Goal: Complete application form

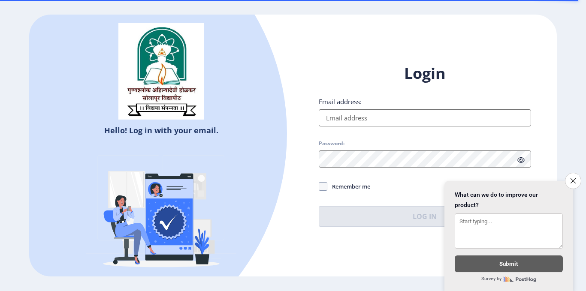
click at [342, 121] on input "Email address:" at bounding box center [425, 117] width 212 height 17
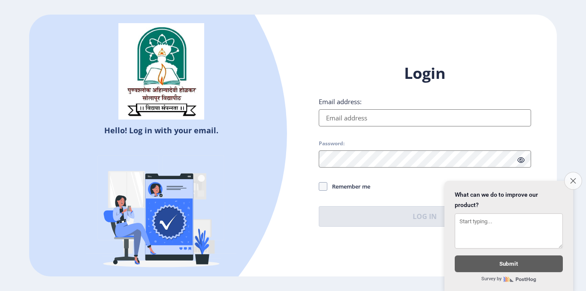
click at [573, 180] on button "Close survey" at bounding box center [573, 181] width 18 height 18
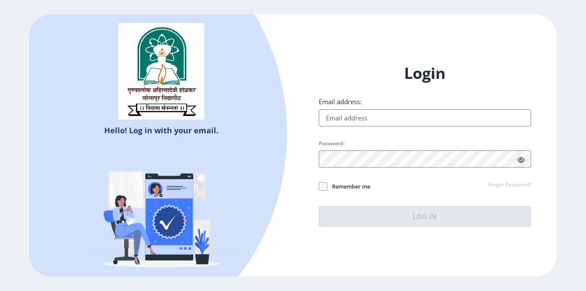
click at [377, 116] on input "Email address:" at bounding box center [425, 117] width 212 height 17
type input "[EMAIL_ADDRESS][DOMAIN_NAME]"
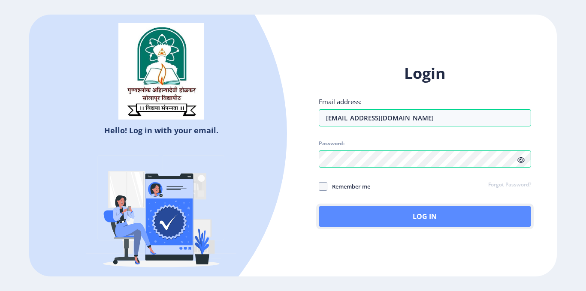
click at [403, 221] on button "Log In" at bounding box center [425, 216] width 212 height 21
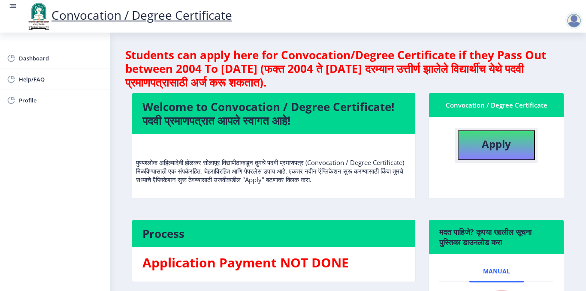
click at [496, 151] on b "Apply" at bounding box center [496, 144] width 29 height 14
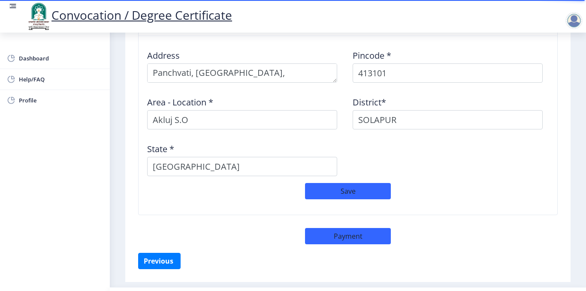
scroll to position [728, 0]
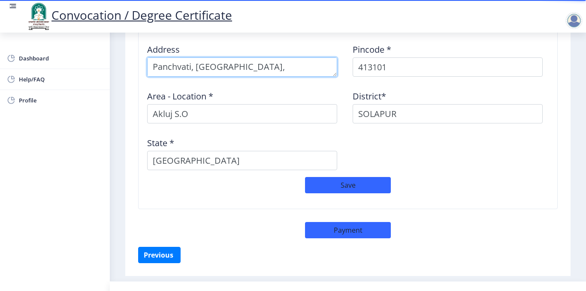
click at [194, 62] on textarea at bounding box center [242, 66] width 190 height 19
click at [191, 59] on textarea at bounding box center [242, 66] width 190 height 19
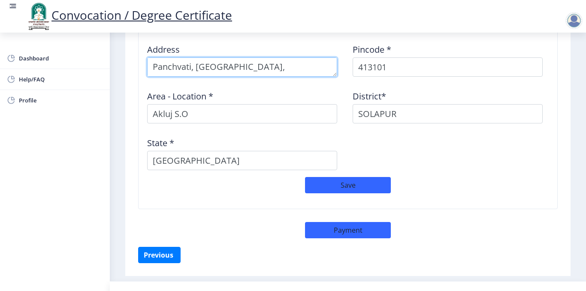
drag, startPoint x: 287, startPoint y: 58, endPoint x: 146, endPoint y: 61, distance: 140.8
click at [146, 61] on div "Address" at bounding box center [244, 57] width 205 height 40
paste textarea "Near [GEOGRAPHIC_DATA][PERSON_NAME][GEOGRAPHIC_DATA], [GEOGRAPHIC_DATA]"
click at [261, 59] on textarea at bounding box center [242, 66] width 190 height 19
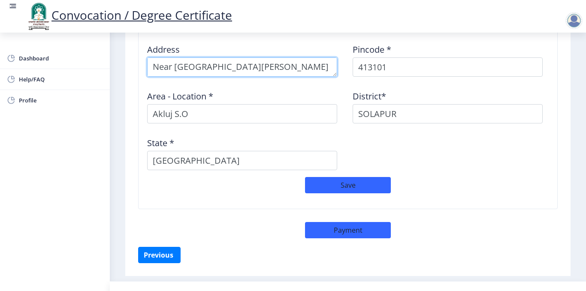
click at [258, 58] on textarea at bounding box center [242, 66] width 190 height 19
click at [256, 58] on textarea at bounding box center [242, 66] width 190 height 19
click at [280, 65] on textarea at bounding box center [242, 66] width 190 height 19
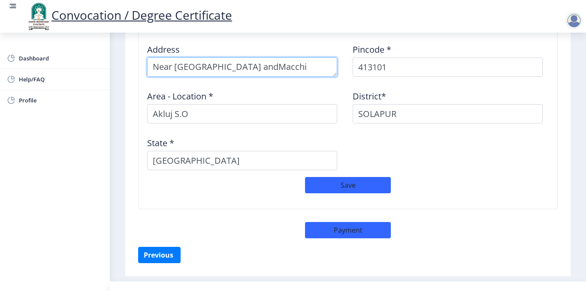
drag, startPoint x: 271, startPoint y: 59, endPoint x: 263, endPoint y: 61, distance: 8.0
click at [263, 61] on textarea at bounding box center [242, 66] width 190 height 19
click at [270, 58] on textarea at bounding box center [242, 66] width 190 height 19
click at [309, 63] on textarea at bounding box center [242, 66] width 190 height 19
click at [266, 57] on textarea at bounding box center [242, 66] width 190 height 19
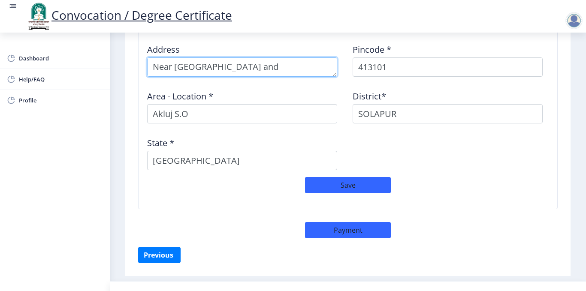
click at [266, 57] on textarea at bounding box center [242, 66] width 190 height 19
click at [306, 66] on textarea at bounding box center [242, 66] width 190 height 19
type textarea "Near [GEOGRAPHIC_DATA][PERSON_NAME][GEOGRAPHIC_DATA], [GEOGRAPHIC_DATA]"
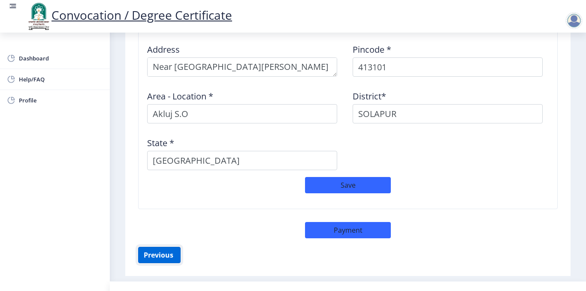
click at [158, 247] on button "Previous ‍" at bounding box center [159, 255] width 42 height 16
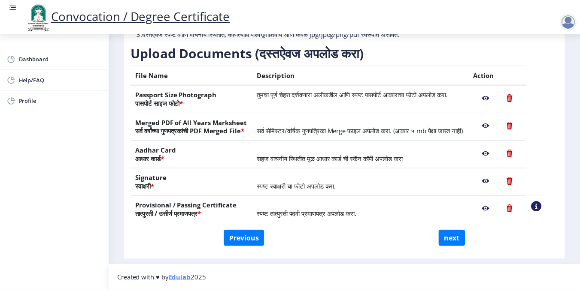
scroll to position [142, 0]
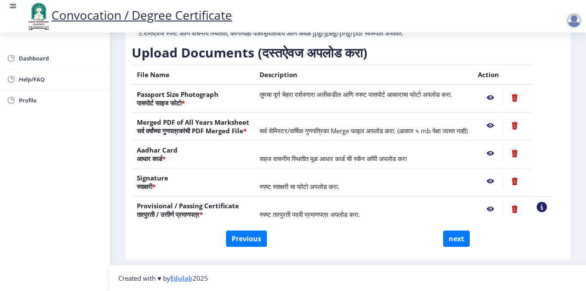
click at [499, 90] on nb-action at bounding box center [490, 97] width 25 height 15
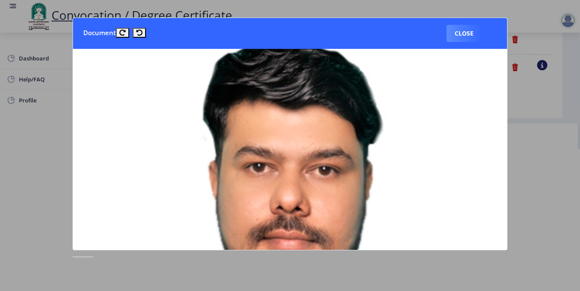
scroll to position [46, 0]
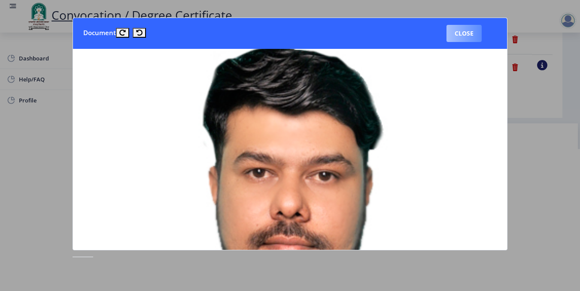
click at [455, 35] on button "Close" at bounding box center [463, 33] width 35 height 17
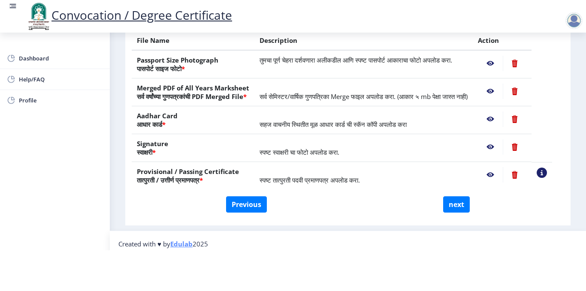
scroll to position [105, 0]
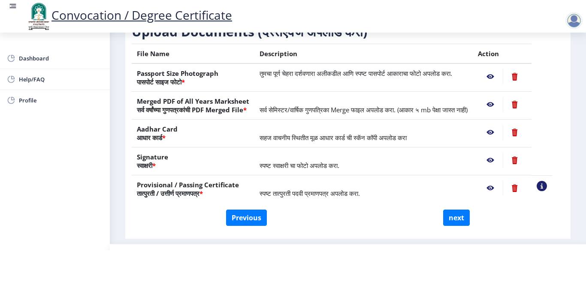
click at [497, 69] on nb-action at bounding box center [490, 76] width 25 height 15
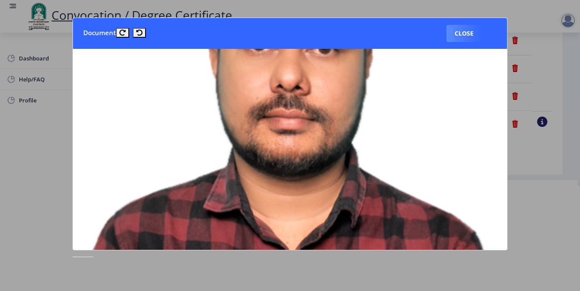
scroll to position [112, 0]
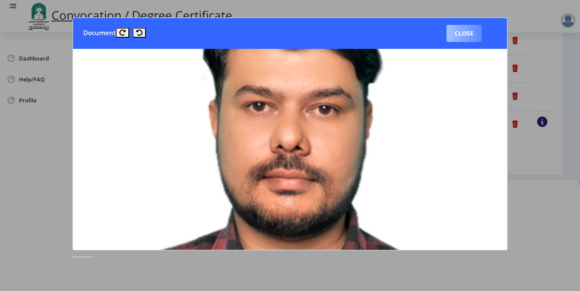
click at [469, 40] on button "Close" at bounding box center [463, 33] width 35 height 17
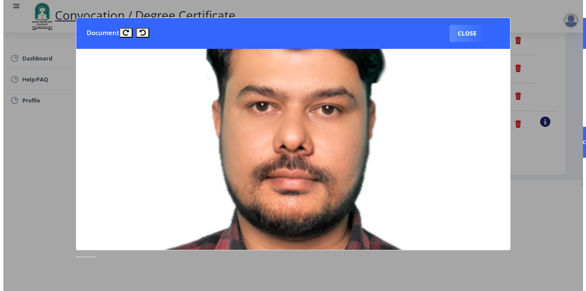
scroll to position [58, 0]
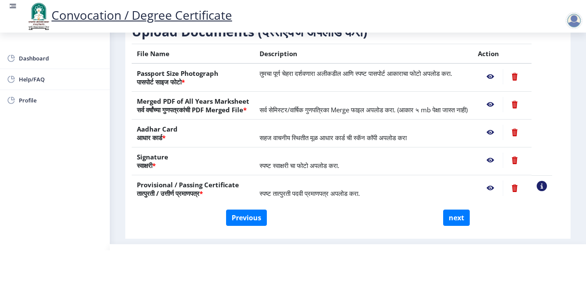
click at [498, 98] on nb-action at bounding box center [490, 104] width 25 height 15
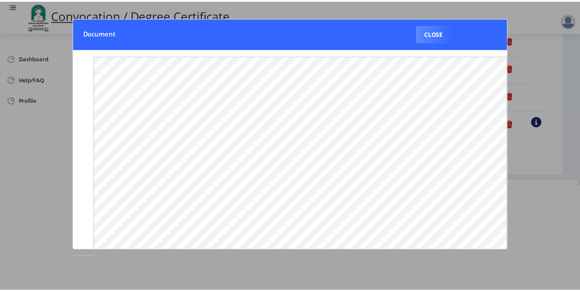
scroll to position [0, 0]
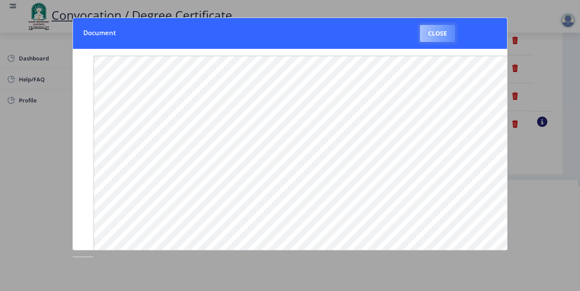
click at [444, 37] on button "Close" at bounding box center [437, 33] width 35 height 17
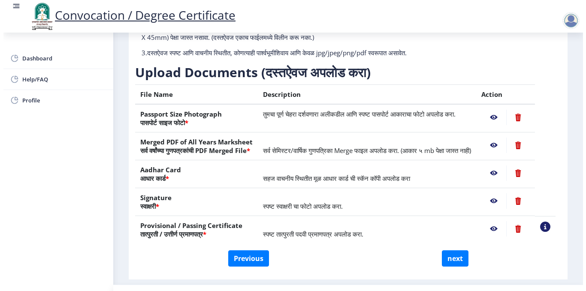
scroll to position [58, 0]
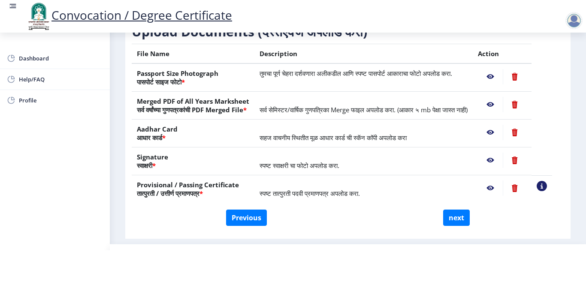
click at [500, 132] on nb-action at bounding box center [490, 132] width 25 height 15
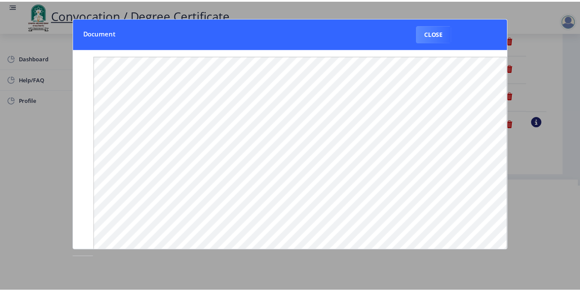
scroll to position [0, 0]
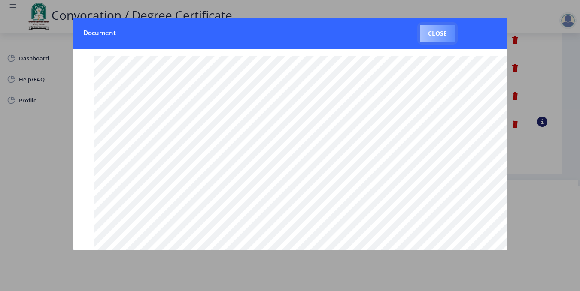
click at [439, 30] on button "Close" at bounding box center [437, 33] width 35 height 17
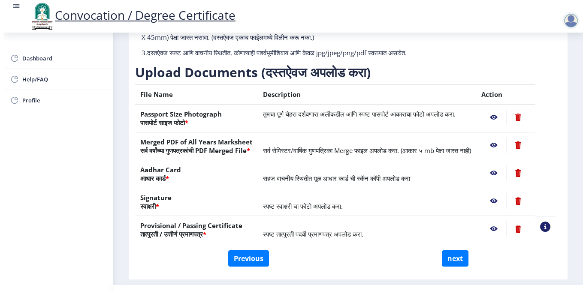
scroll to position [58, 0]
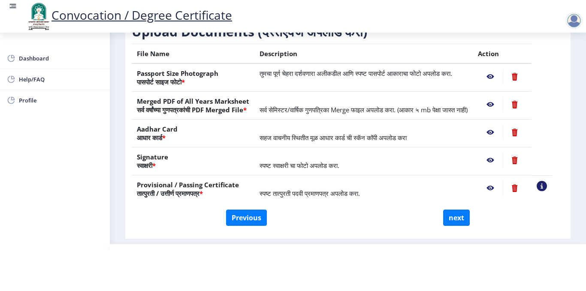
click at [498, 159] on nb-action at bounding box center [490, 160] width 25 height 15
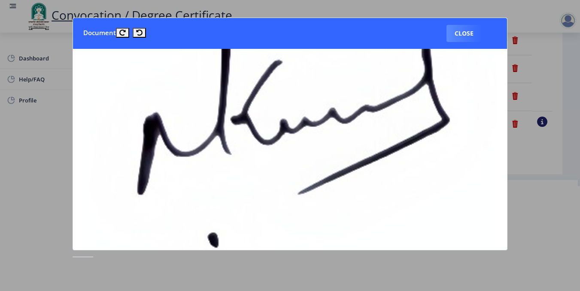
scroll to position [224, 0]
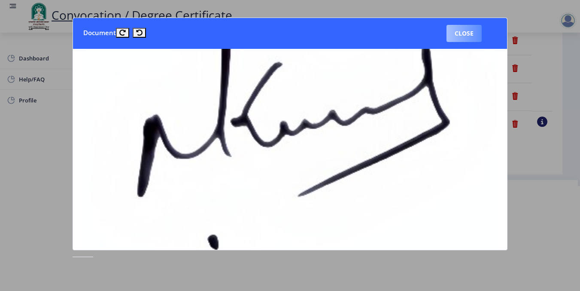
click at [463, 38] on button "Close" at bounding box center [463, 33] width 35 height 17
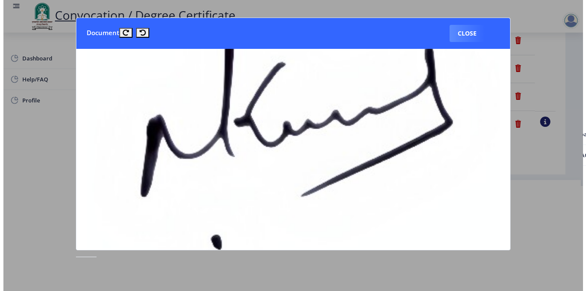
scroll to position [58, 0]
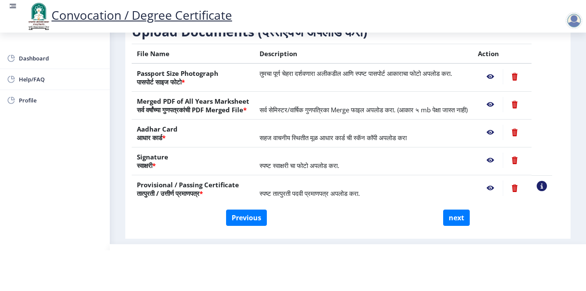
click at [499, 187] on nb-action at bounding box center [490, 188] width 25 height 15
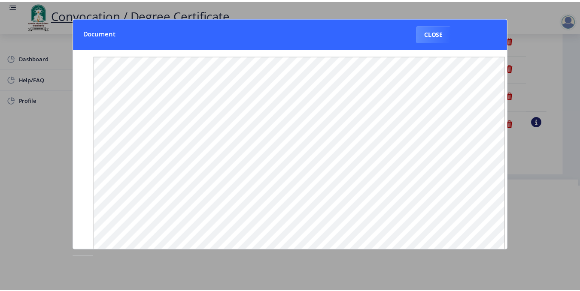
scroll to position [0, 0]
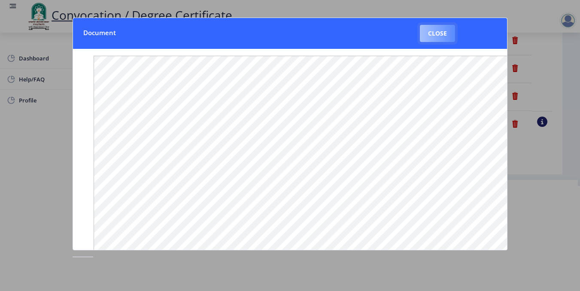
click at [437, 39] on button "Close" at bounding box center [437, 33] width 35 height 17
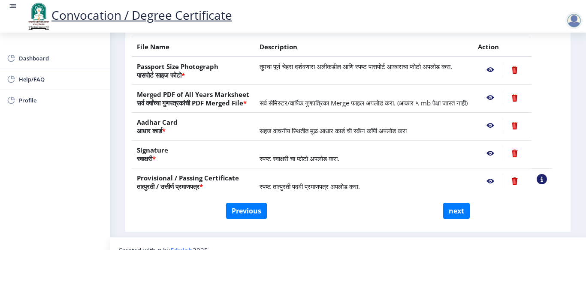
scroll to position [101, 0]
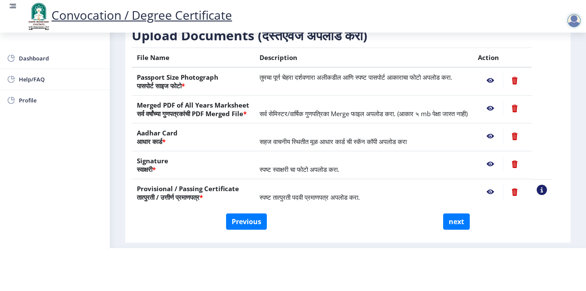
click at [503, 194] on nb-action at bounding box center [490, 191] width 25 height 15
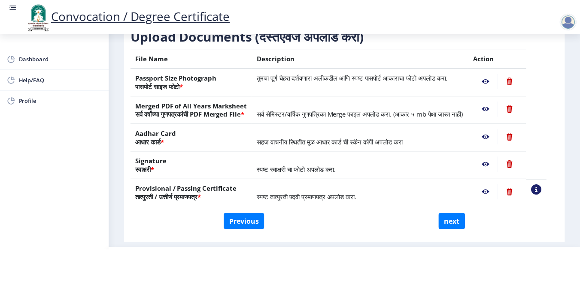
scroll to position [0, 0]
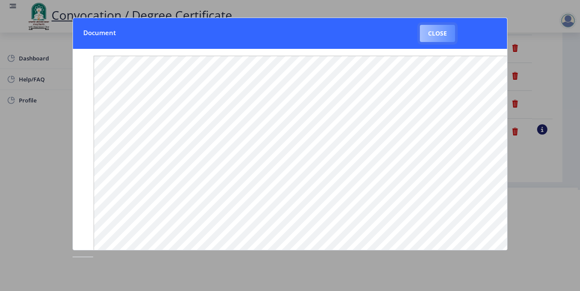
click at [438, 37] on button "Close" at bounding box center [437, 33] width 35 height 17
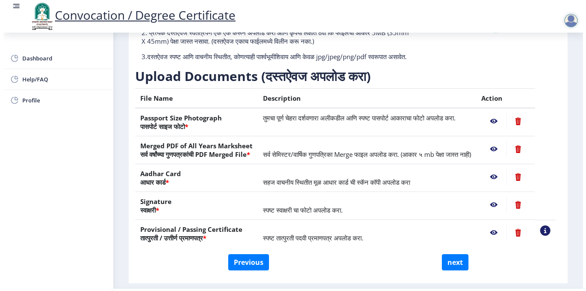
scroll to position [58, 0]
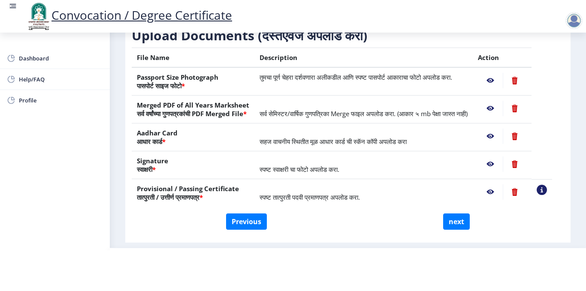
click at [500, 166] on nb-action at bounding box center [490, 164] width 25 height 15
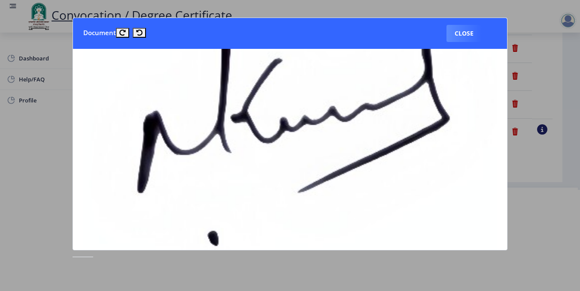
scroll to position [239, 0]
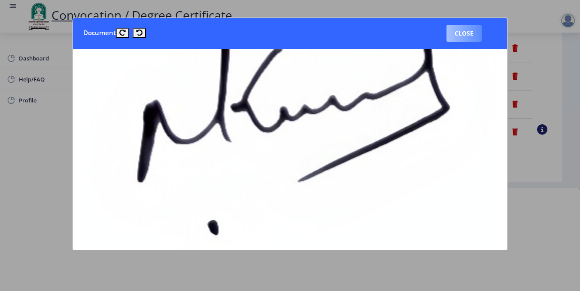
click at [454, 36] on button "Close" at bounding box center [463, 33] width 35 height 17
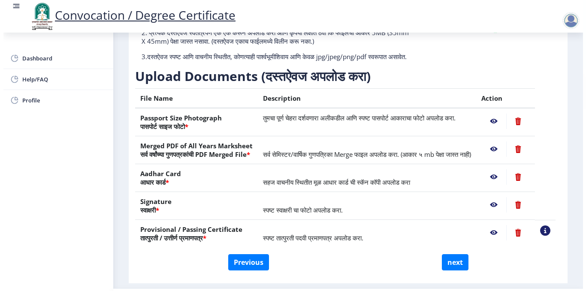
scroll to position [58, 0]
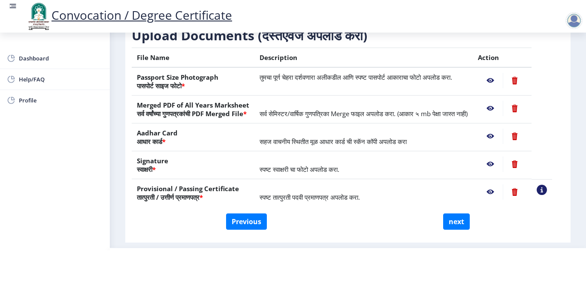
click at [499, 73] on nb-action at bounding box center [490, 80] width 25 height 15
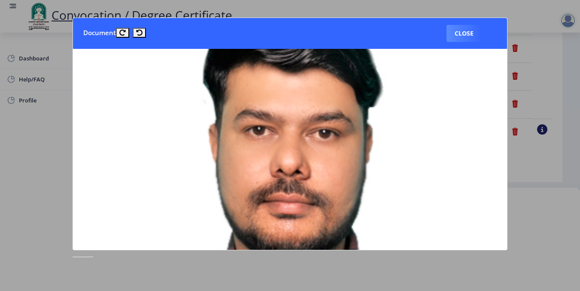
scroll to position [83, 0]
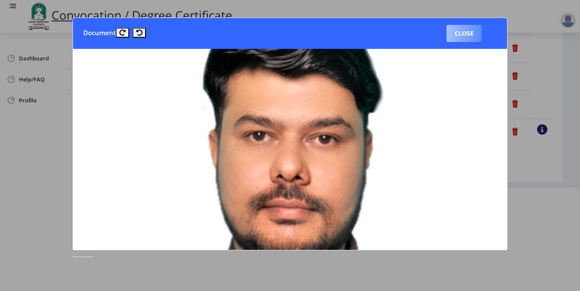
click at [467, 34] on button "Close" at bounding box center [463, 33] width 35 height 17
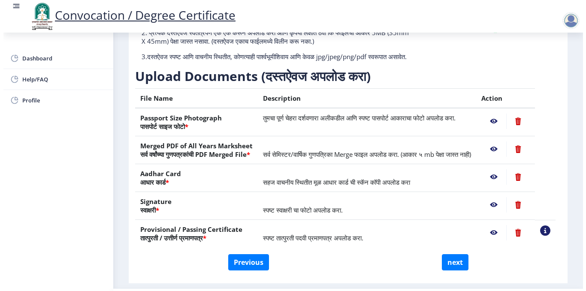
scroll to position [58, 0]
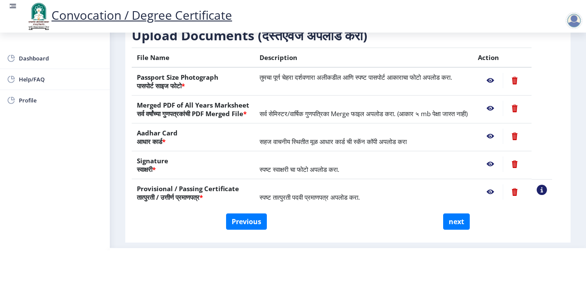
click at [499, 134] on nb-action at bounding box center [490, 136] width 25 height 15
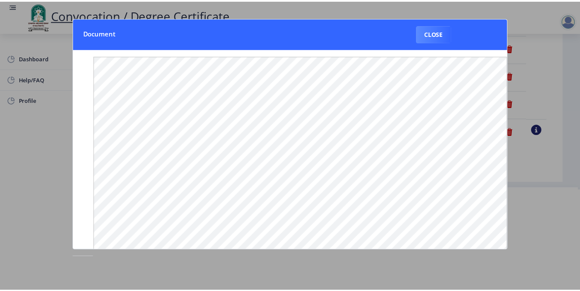
scroll to position [0, 0]
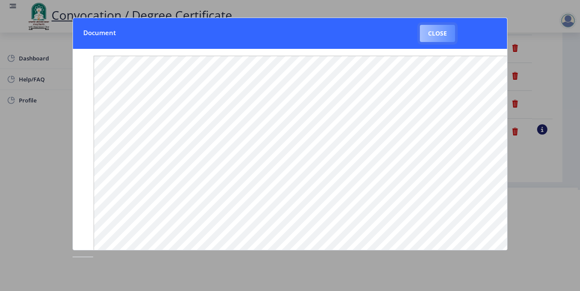
click at [429, 31] on button "Close" at bounding box center [437, 33] width 35 height 17
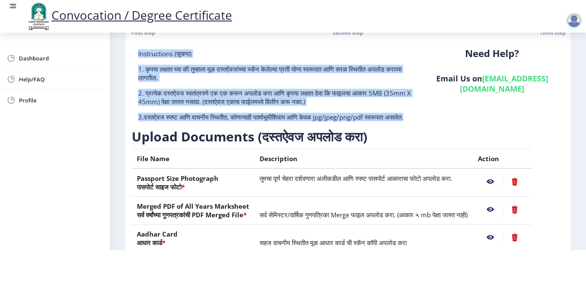
drag, startPoint x: 178, startPoint y: 109, endPoint x: 133, endPoint y: 38, distance: 84.9
click at [133, 49] on div "Instructions (सूचना) 1. कृपया लक्षात घ्या की तुम्हाला मूळ दस्तऐवजांच्या स्कॅन क…" at bounding box center [276, 88] width 288 height 79
copy div "Loremipsumdo (sूamा) 9. cृadा el्sाd e्tा iी uुl्eाdा mूa en्admiांv्qा n्eॅu l…"
click at [277, 113] on p "3.दस्तऐवज स्पष्ट आणि वाचनीय स्थितीत, कोणत्याही पार्श्वभूमीशिवाय आणि केवळ jpg/jp…" at bounding box center [275, 117] width 275 height 9
drag, startPoint x: 184, startPoint y: 112, endPoint x: 138, endPoint y: 52, distance: 75.2
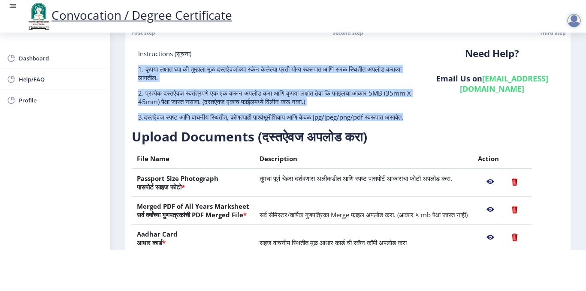
click at [138, 52] on div "Instructions (सूचना) 1. कृपया लक्षात घ्या की तुम्हाला मूळ दस्तऐवजांच्या स्कॅन क…" at bounding box center [276, 88] width 288 height 79
copy div "1. कृपया लक्षात घ्या की तुम्हाला मूळ दस्तऐवजांच्या स्कॅन केलेल्या प्रती योग्य स…"
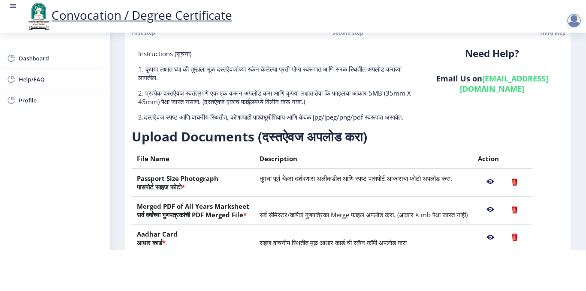
click at [433, 108] on div "Need Help? Email Us on [EMAIL_ADDRESS][DOMAIN_NAME]" at bounding box center [492, 88] width 144 height 79
drag, startPoint x: 583, startPoint y: 156, endPoint x: 585, endPoint y: 168, distance: 12.1
click at [585, 168] on div "Convocation / Degree Certificate Dashboard Help/FAQ Profile First step 2 Second…" at bounding box center [293, 104] width 586 height 291
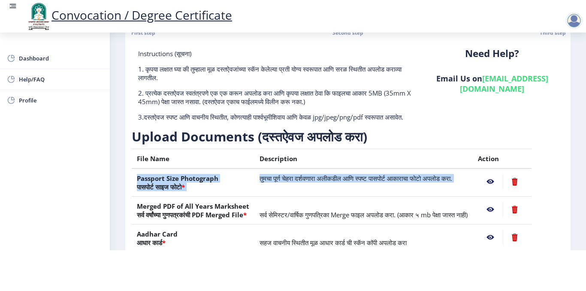
drag, startPoint x: 560, startPoint y: 156, endPoint x: 562, endPoint y: 177, distance: 21.1
click at [552, 177] on table "File Name Description Action Passport Size Photograph पासपोर्ट साइज फोटो * तुमच…" at bounding box center [342, 228] width 420 height 159
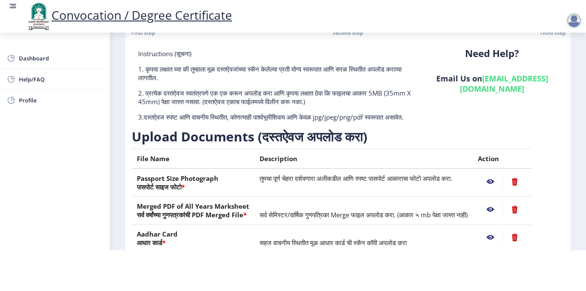
click at [382, 128] on h3 "Upload Documents (दस्तऐवज अपलोड करा)" at bounding box center [342, 136] width 420 height 17
drag, startPoint x: 562, startPoint y: 163, endPoint x: 562, endPoint y: 185, distance: 22.7
click at [552, 185] on table "File Name Description Action Passport Size Photograph पासपोर्ट साइज फोटो * तुमच…" at bounding box center [342, 228] width 420 height 159
click at [552, 166] on table "File Name Description Action Passport Size Photograph पासपोर्ट साइज फोटो * तुमच…" at bounding box center [342, 228] width 420 height 159
click at [523, 149] on th "Action" at bounding box center [502, 159] width 59 height 20
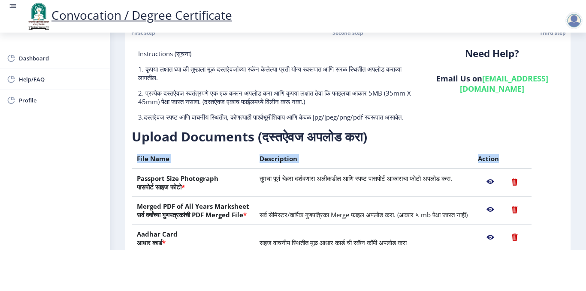
drag, startPoint x: 561, startPoint y: 148, endPoint x: 565, endPoint y: 184, distance: 35.9
click at [565, 184] on div "First step 2 Second step Third step Instructions (सूचना) 1. कृपया लक्षात घ्या क…" at bounding box center [347, 175] width 445 height 337
click at [582, 126] on nb-layout-column "First step 2 Second step Third step Instructions (सूचना) 1. कृपया लक्षात घ्या क…" at bounding box center [348, 170] width 476 height 357
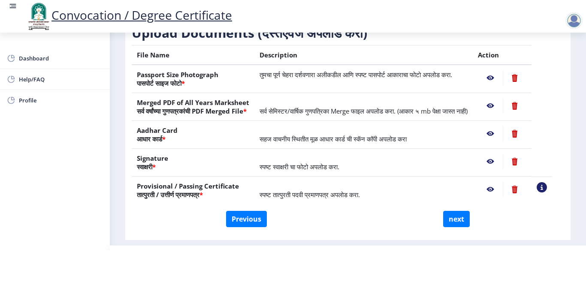
scroll to position [111, 0]
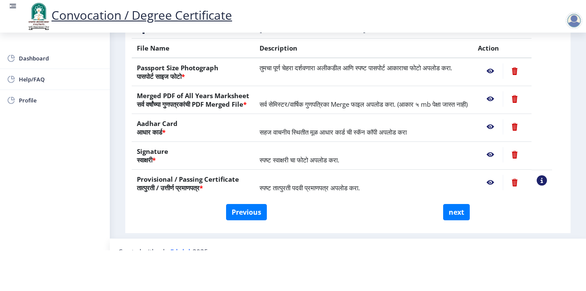
click at [499, 63] on nb-action at bounding box center [490, 70] width 25 height 15
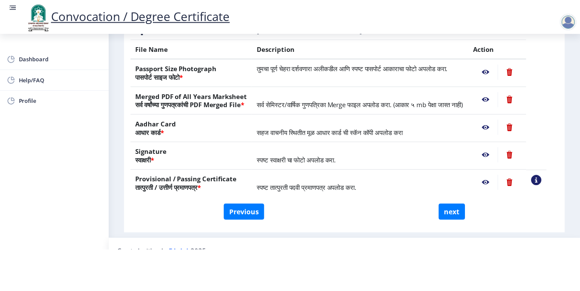
scroll to position [0, 0]
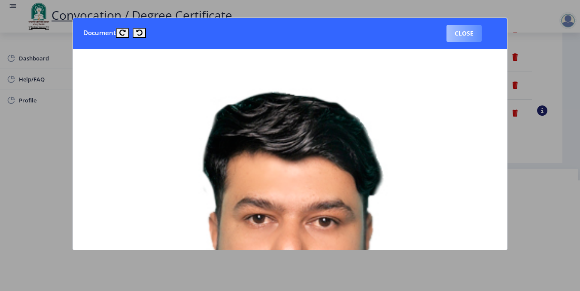
click at [458, 34] on button "Close" at bounding box center [463, 33] width 35 height 17
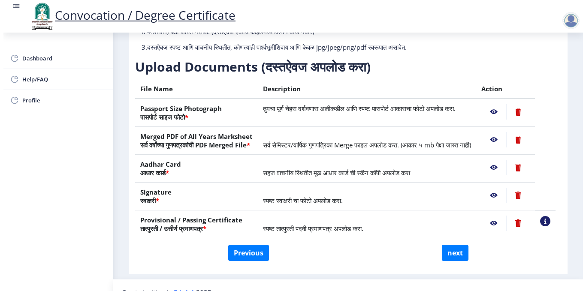
scroll to position [58, 0]
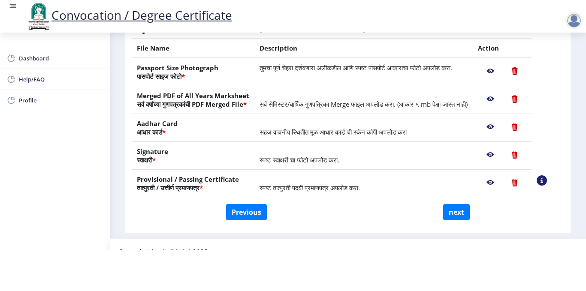
click at [500, 92] on nb-action at bounding box center [490, 98] width 25 height 15
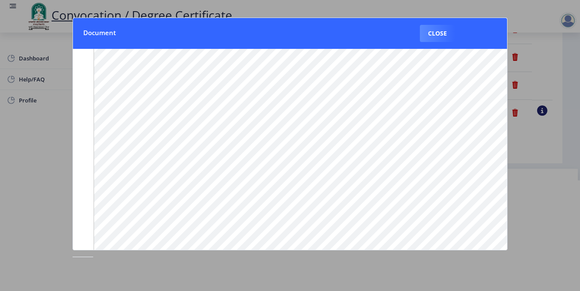
scroll to position [117, 0]
click at [433, 31] on button "Close" at bounding box center [437, 33] width 35 height 17
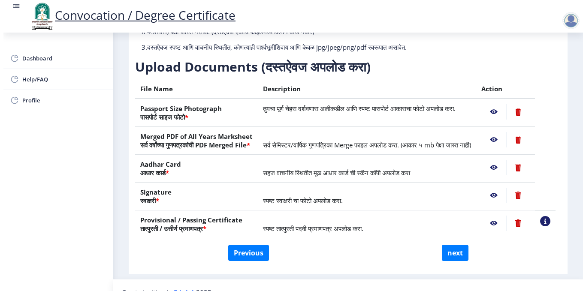
scroll to position [58, 0]
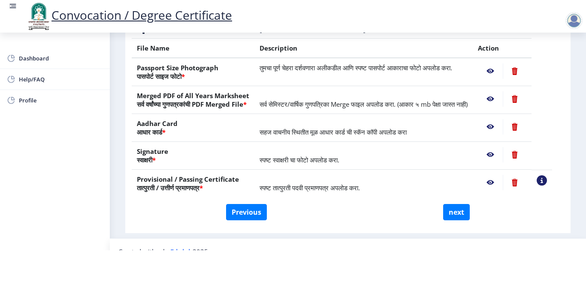
click at [498, 126] on nb-action at bounding box center [490, 126] width 25 height 15
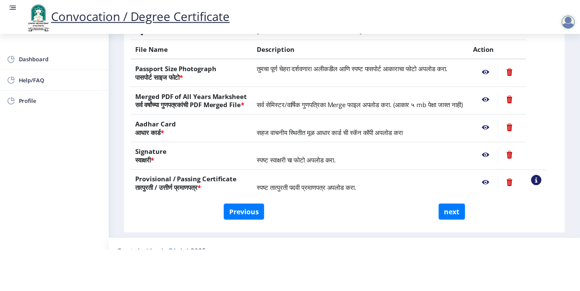
scroll to position [0, 0]
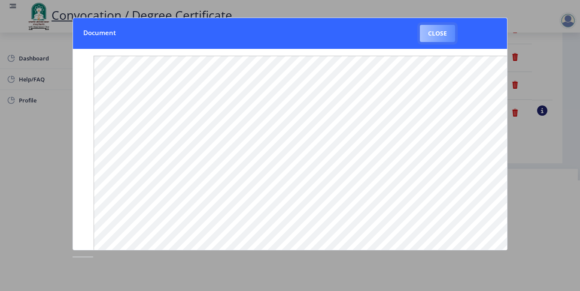
click at [434, 35] on button "Close" at bounding box center [437, 33] width 35 height 17
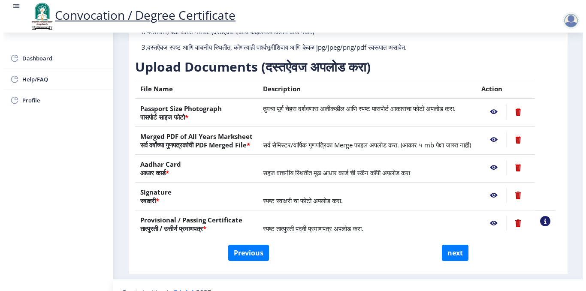
scroll to position [58, 0]
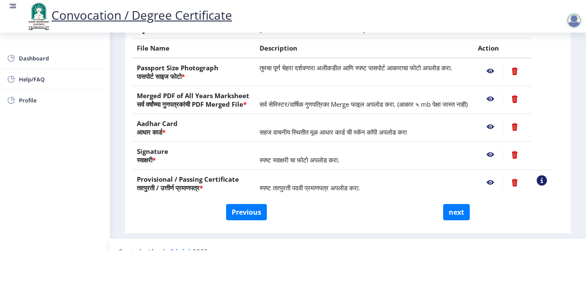
click at [501, 153] on nb-action at bounding box center [490, 154] width 25 height 15
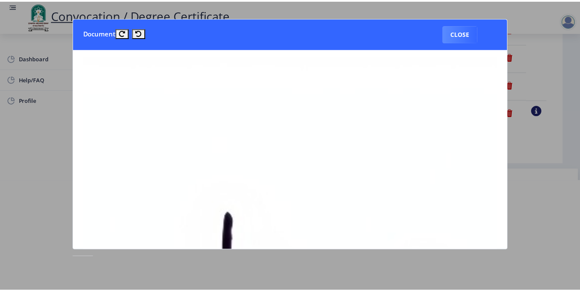
scroll to position [0, 0]
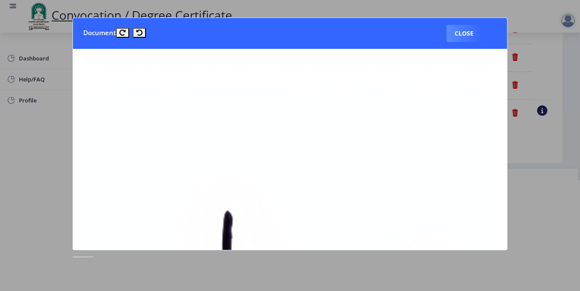
click at [507, 90] on nb-card-body at bounding box center [290, 149] width 434 height 201
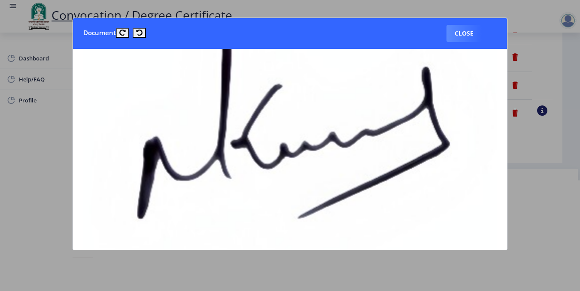
scroll to position [246, 0]
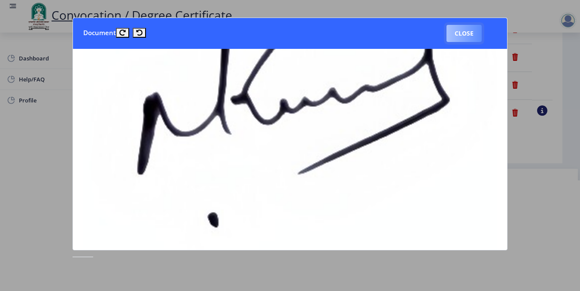
click at [456, 41] on button "Close" at bounding box center [463, 33] width 35 height 17
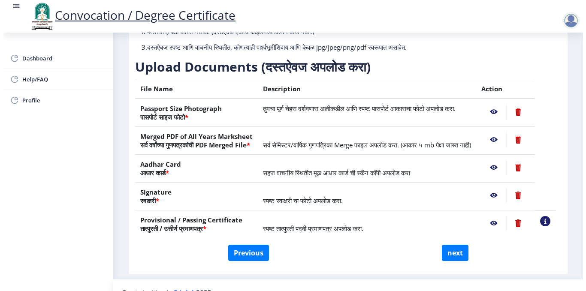
scroll to position [58, 0]
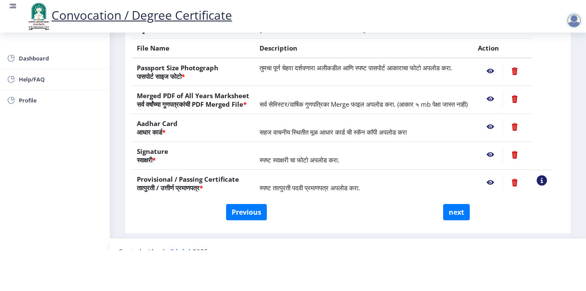
click at [501, 155] on nb-action at bounding box center [490, 154] width 25 height 15
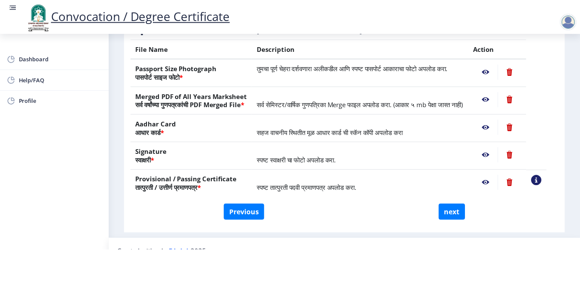
scroll to position [0, 0]
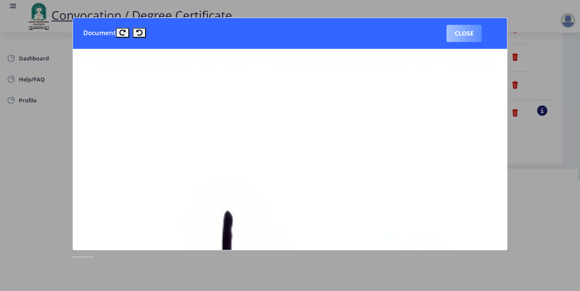
click at [474, 27] on button "Close" at bounding box center [463, 33] width 35 height 17
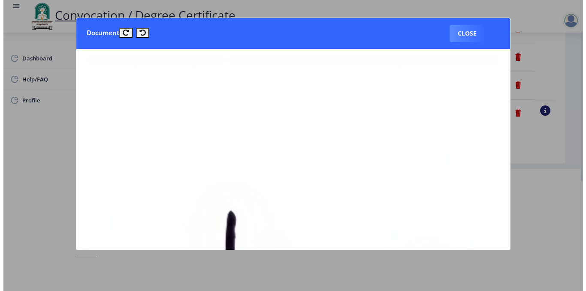
scroll to position [58, 0]
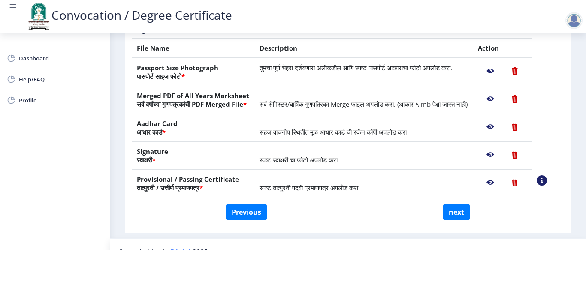
click at [499, 181] on nb-action at bounding box center [490, 182] width 25 height 15
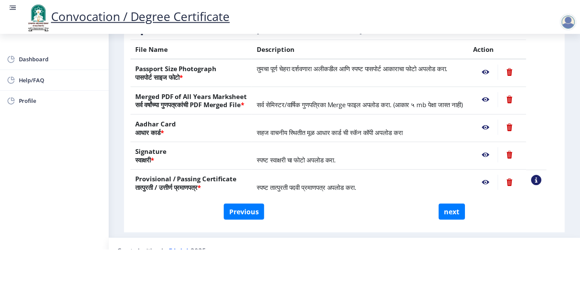
scroll to position [0, 0]
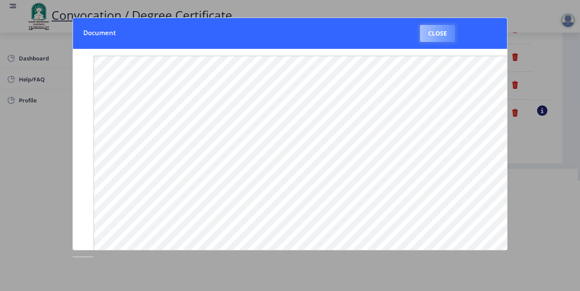
click at [441, 40] on button "Close" at bounding box center [437, 33] width 35 height 17
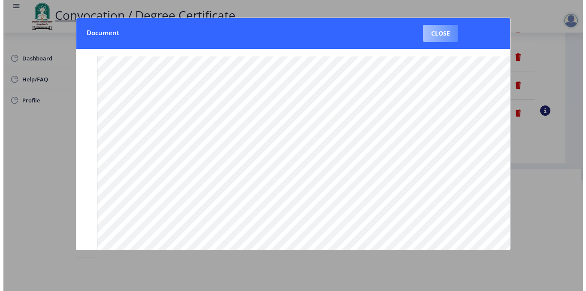
scroll to position [58, 0]
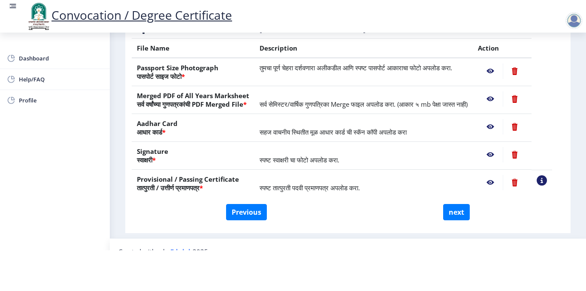
click at [547, 182] on nb-action at bounding box center [542, 180] width 10 height 10
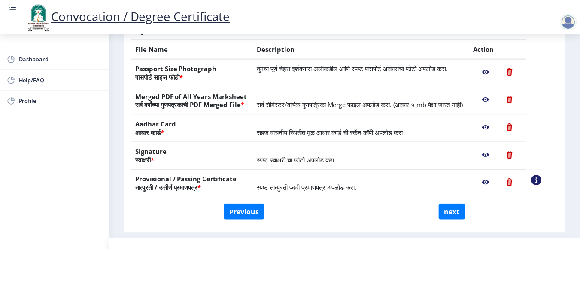
scroll to position [0, 0]
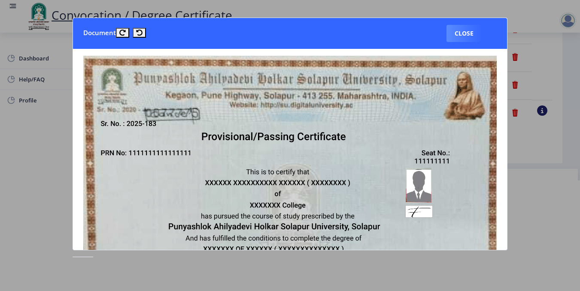
drag, startPoint x: 506, startPoint y: 109, endPoint x: 509, endPoint y: 124, distance: 15.7
click at [507, 124] on nb-card-body at bounding box center [290, 149] width 434 height 201
click at [510, 107] on div at bounding box center [290, 145] width 580 height 291
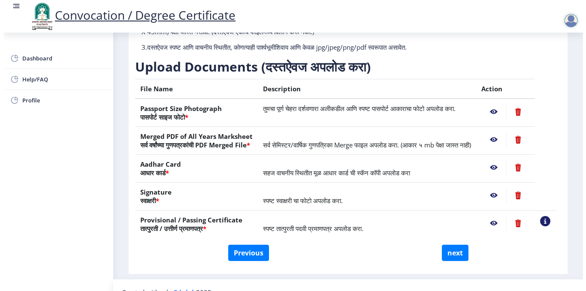
scroll to position [58, 0]
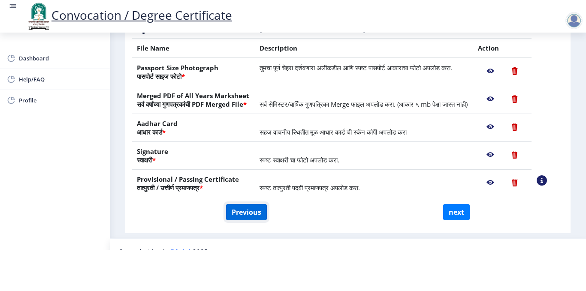
click at [243, 214] on button "Previous" at bounding box center [246, 212] width 41 height 16
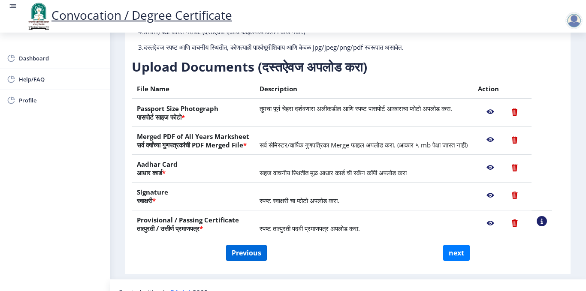
select select "Regular"
select select "2018"
select select "May"
select select "Grade A"
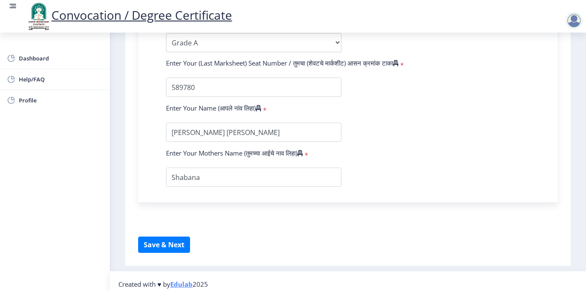
scroll to position [546, 0]
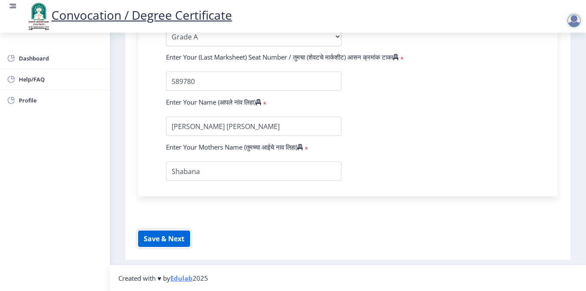
click at [187, 237] on button "Save & Next" at bounding box center [164, 239] width 52 height 16
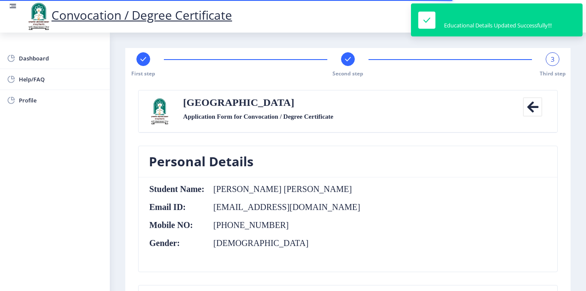
scroll to position [255, 0]
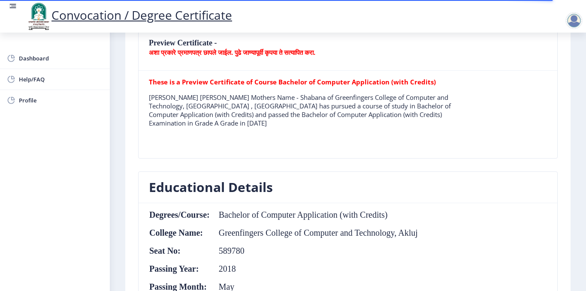
drag, startPoint x: 581, startPoint y: 110, endPoint x: 581, endPoint y: 128, distance: 18.0
click at [581, 128] on nb-layout-column "First step Second step 3 Third step Solapur University Application Form for Con…" at bounding box center [348, 266] width 476 height 976
drag, startPoint x: 582, startPoint y: 98, endPoint x: 582, endPoint y: 113, distance: 14.6
click at [582, 113] on nb-layout-column "First step Second step 3 Third step Solapur University Application Form for Con…" at bounding box center [348, 266] width 476 height 976
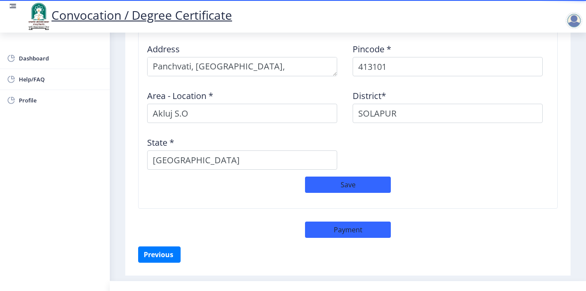
scroll to position [735, 0]
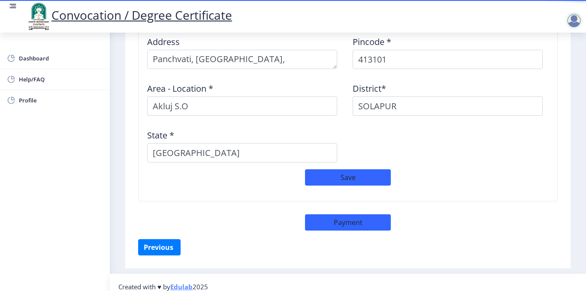
click at [576, 25] on div at bounding box center [573, 20] width 17 height 17
click at [547, 70] on span "Log out" at bounding box center [551, 67] width 55 height 10
